Goal: Task Accomplishment & Management: Complete application form

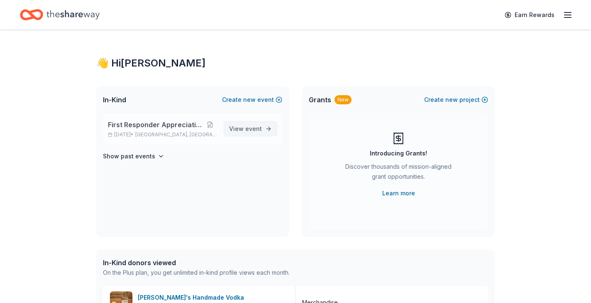
click at [252, 129] on span "event" at bounding box center [253, 128] width 17 height 7
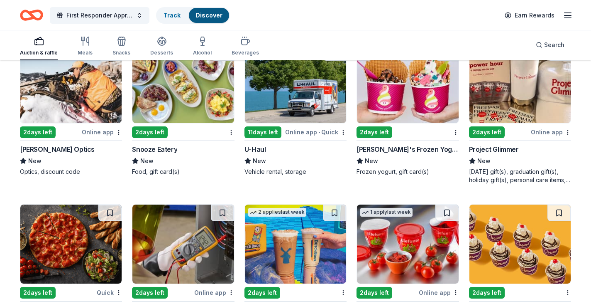
scroll to position [3268, 0]
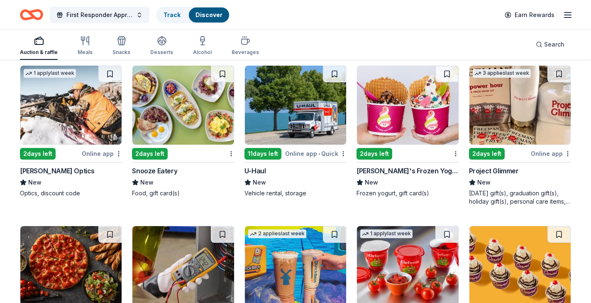
click at [198, 113] on img at bounding box center [182, 105] width 101 height 79
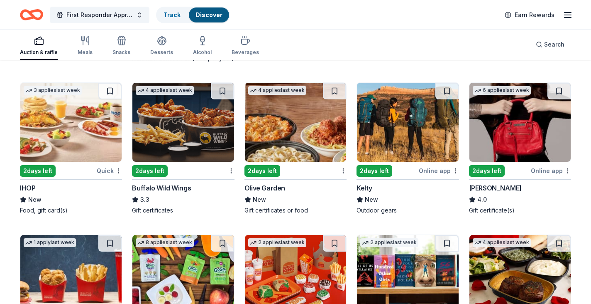
scroll to position [4049, 0]
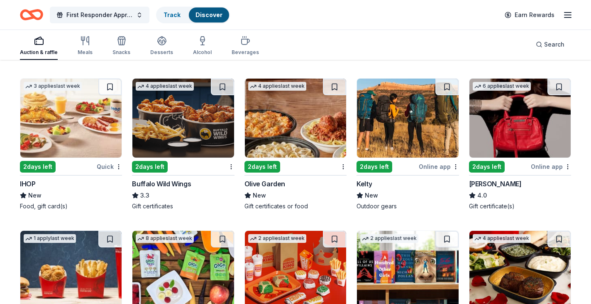
click at [195, 118] on img at bounding box center [182, 117] width 101 height 79
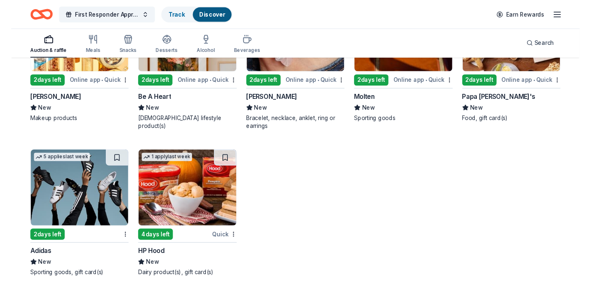
scroll to position [5862, 0]
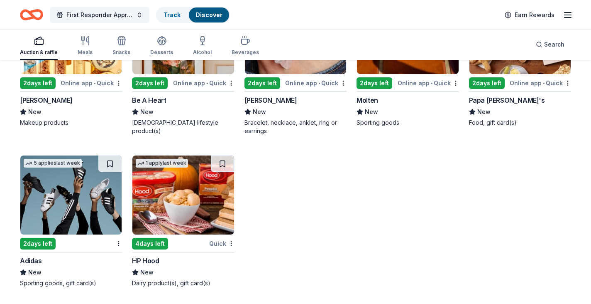
click at [64, 192] on img at bounding box center [70, 194] width 101 height 79
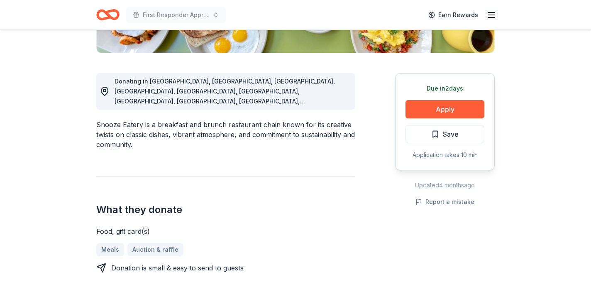
scroll to position [200, 0]
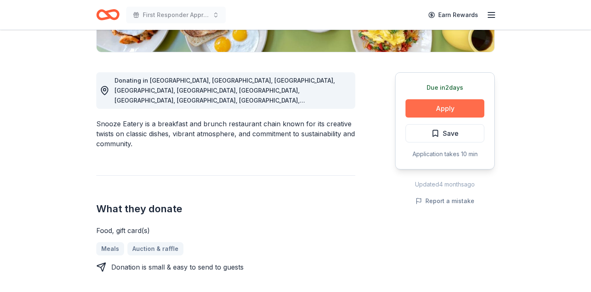
click at [414, 105] on button "Apply" at bounding box center [445, 108] width 79 height 18
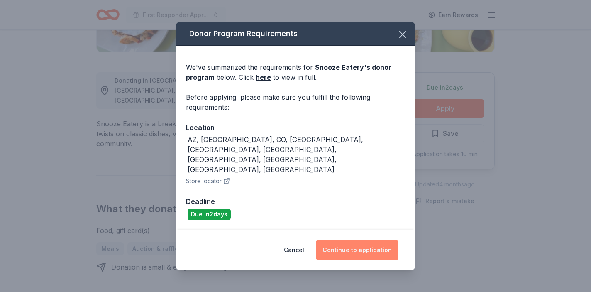
click at [363, 240] on button "Continue to application" at bounding box center [357, 250] width 83 height 20
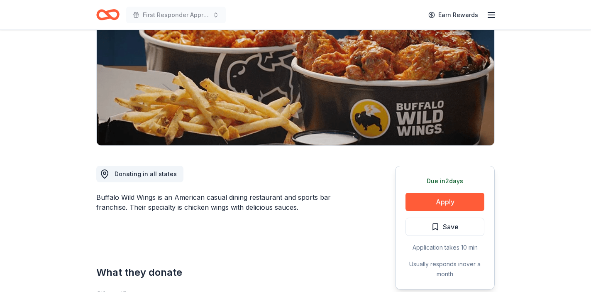
scroll to position [108, 0]
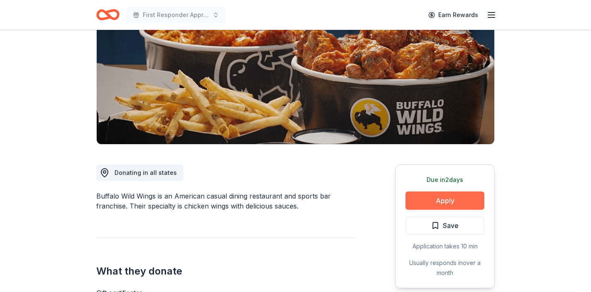
click at [454, 203] on button "Apply" at bounding box center [445, 200] width 79 height 18
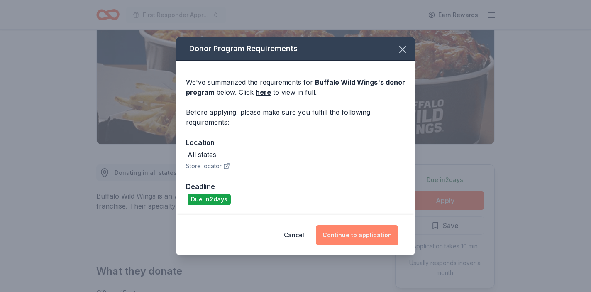
click at [358, 238] on button "Continue to application" at bounding box center [357, 235] width 83 height 20
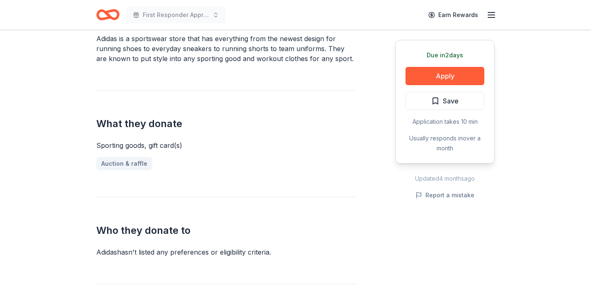
scroll to position [266, 0]
click at [432, 78] on button "Apply" at bounding box center [445, 76] width 79 height 18
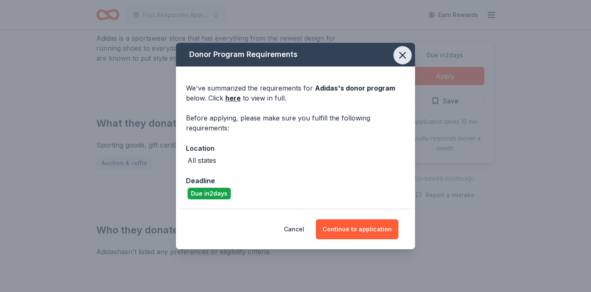
click at [405, 54] on icon "button" at bounding box center [403, 55] width 12 height 12
